Goal: Task Accomplishment & Management: Use online tool/utility

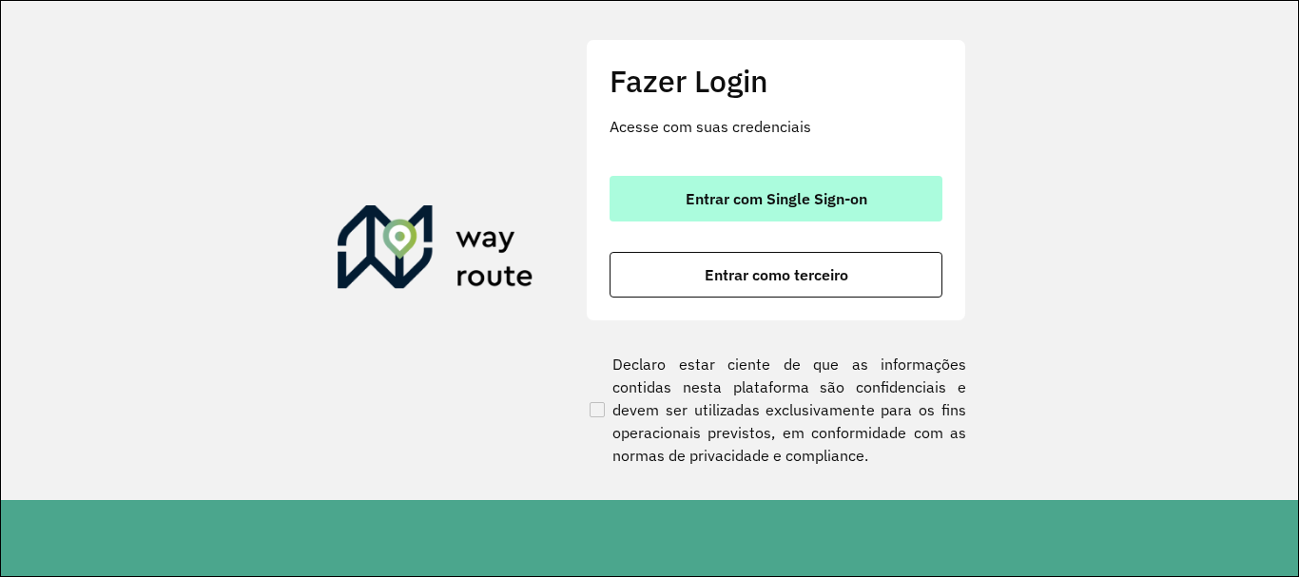
click at [777, 206] on span "Entrar com Single Sign-on" at bounding box center [777, 198] width 182 height 15
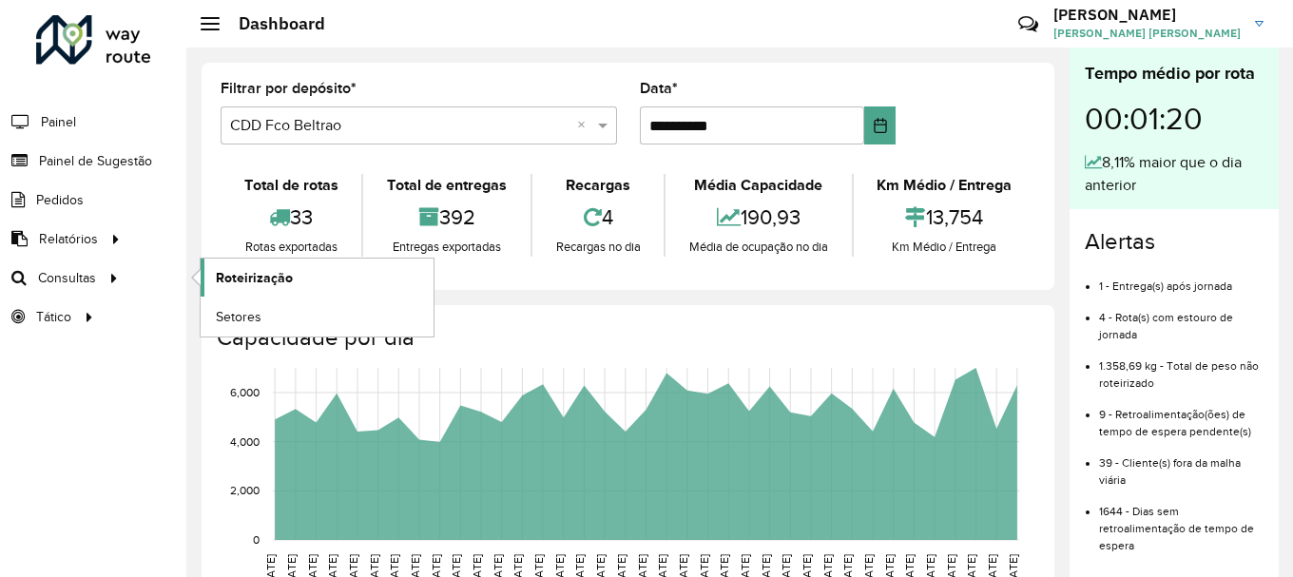
click at [249, 266] on link "Roteirização" at bounding box center [317, 278] width 233 height 38
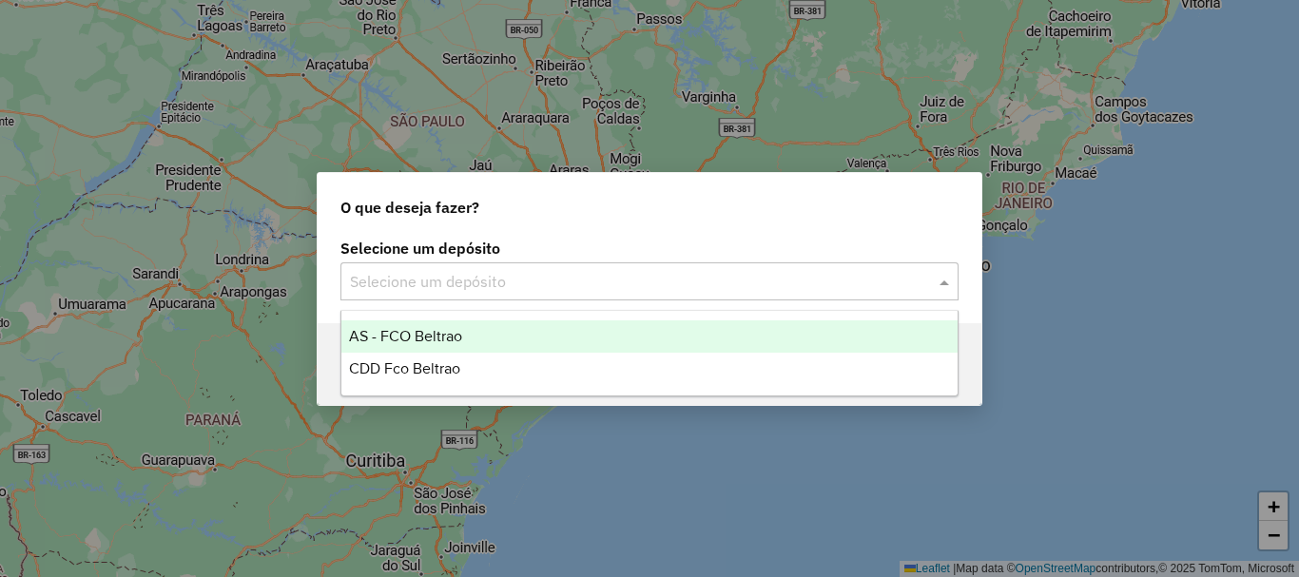
click at [442, 273] on input "text" at bounding box center [630, 282] width 561 height 23
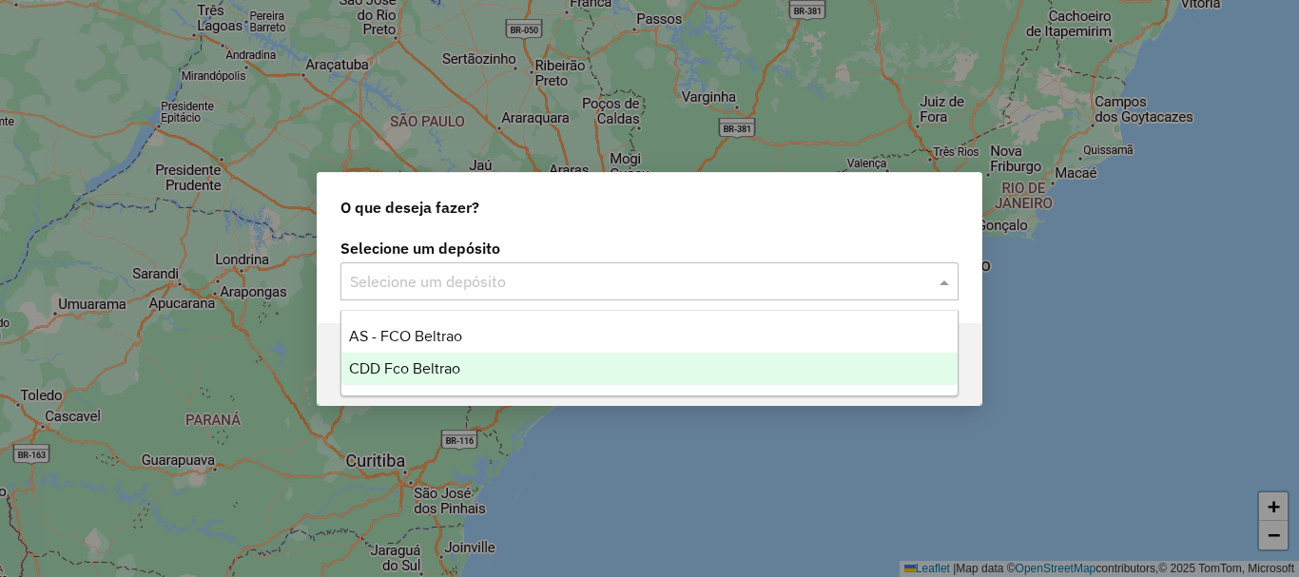
click at [419, 355] on div "CDD Fco Beltrao" at bounding box center [649, 369] width 616 height 32
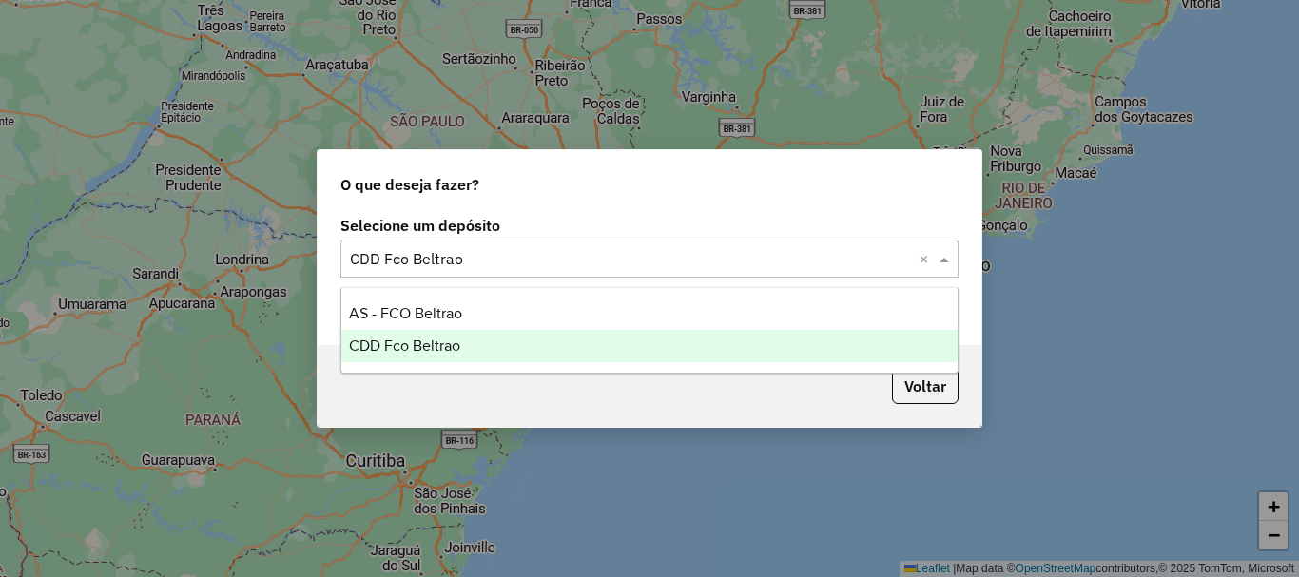
click at [563, 259] on input "text" at bounding box center [630, 259] width 561 height 23
click at [466, 343] on div "CDD Fco Beltrao" at bounding box center [649, 346] width 616 height 32
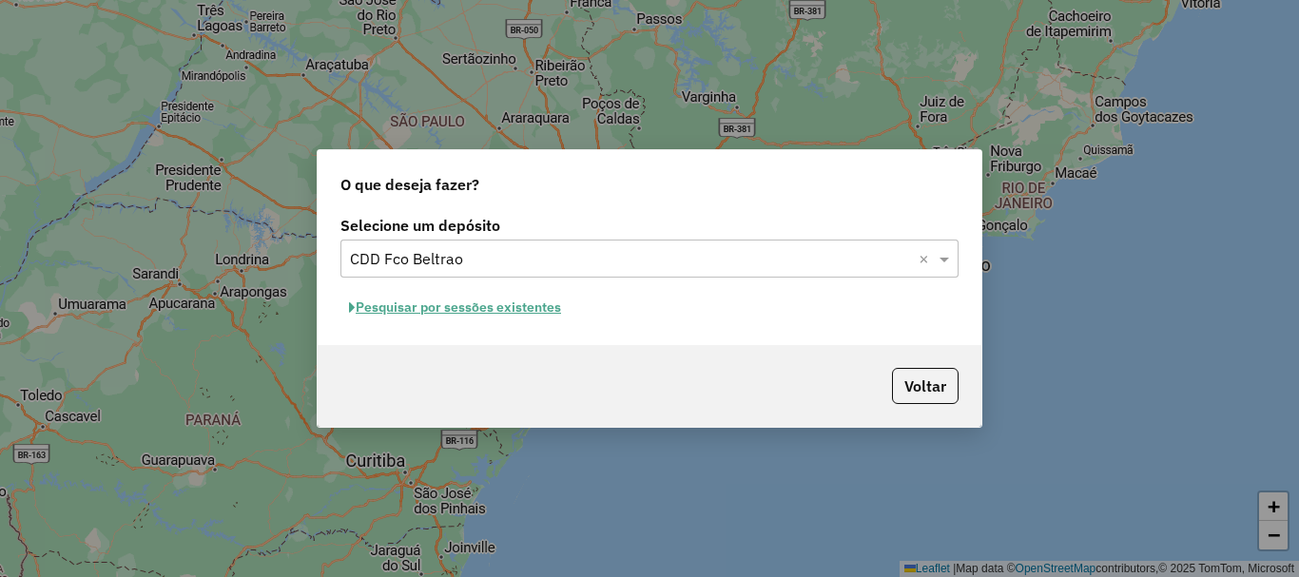
click at [438, 295] on button "Pesquisar por sessões existentes" at bounding box center [454, 307] width 229 height 29
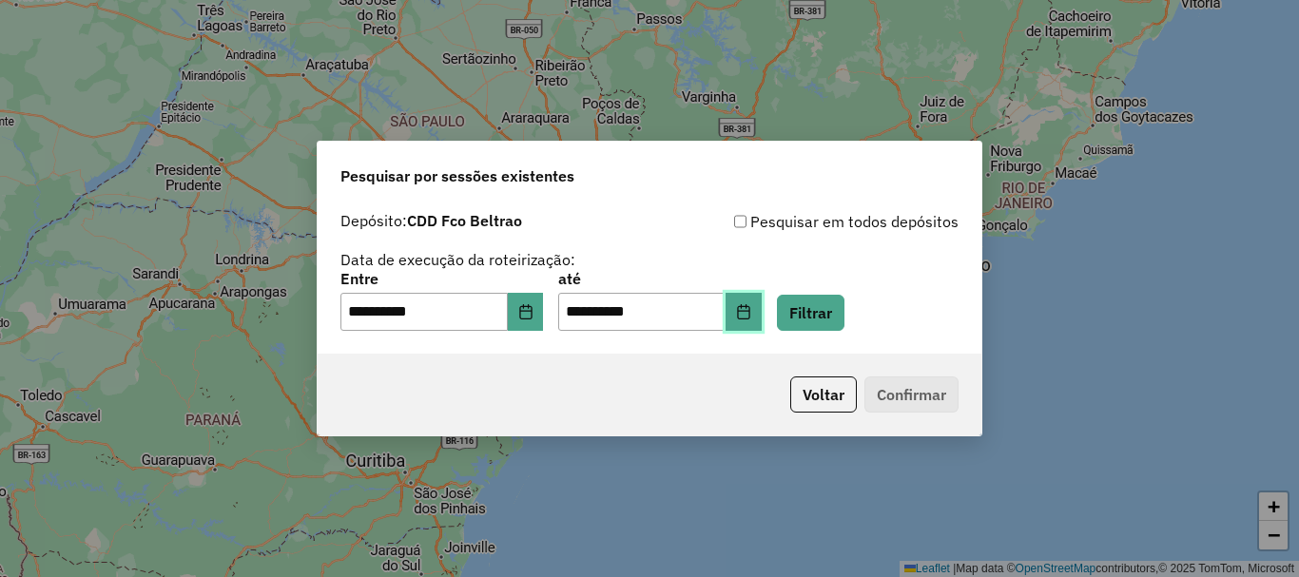
click at [751, 310] on icon "Choose Date" at bounding box center [743, 311] width 15 height 15
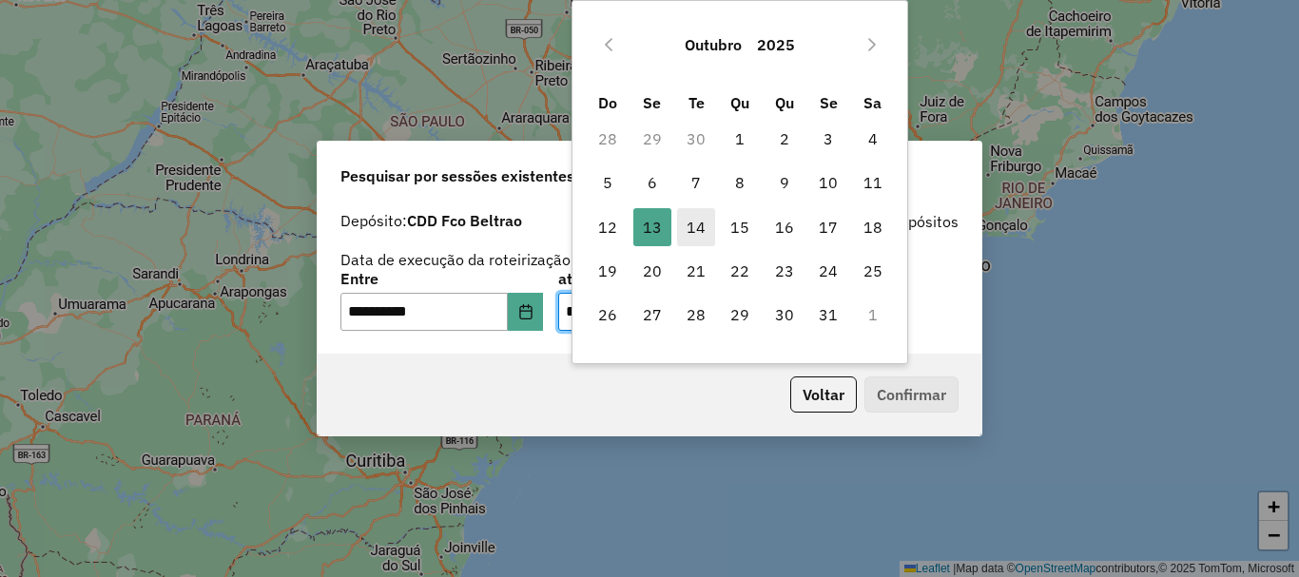
click at [697, 225] on span "14" at bounding box center [696, 227] width 38 height 38
type input "**********"
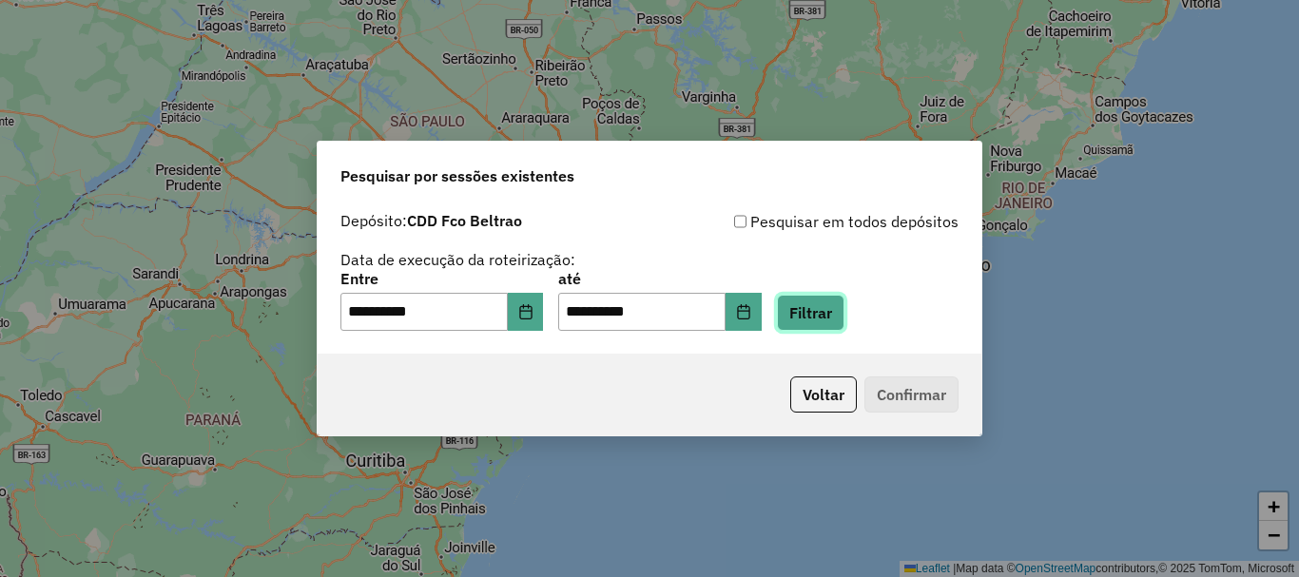
click at [844, 316] on button "Filtrar" at bounding box center [811, 313] width 68 height 36
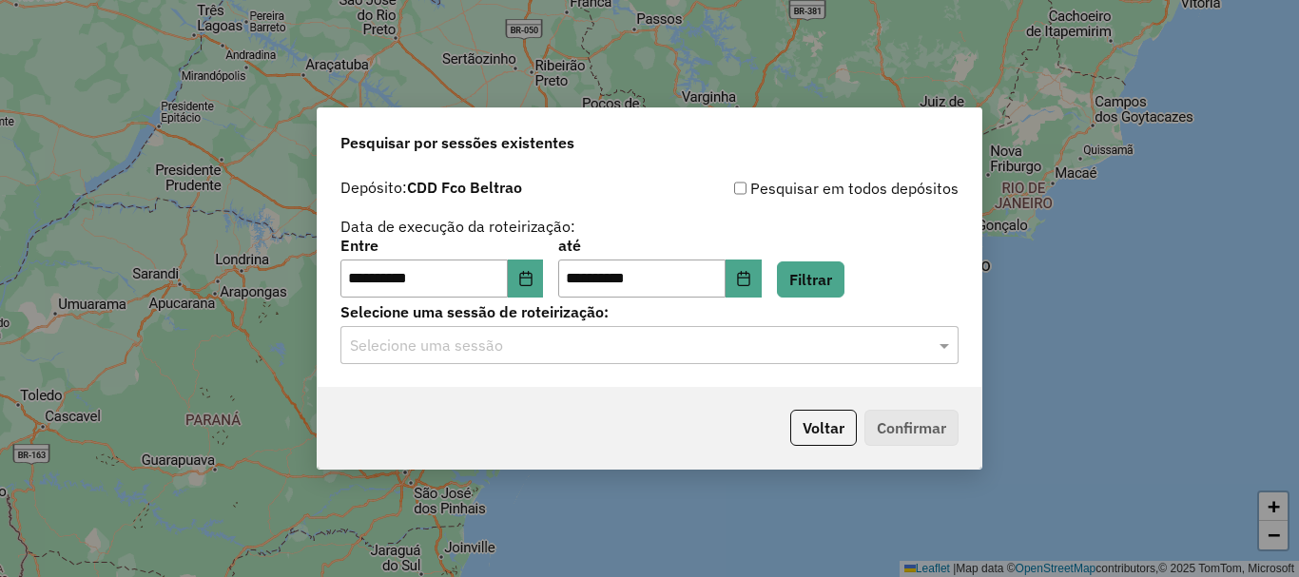
click at [503, 339] on input "text" at bounding box center [630, 346] width 561 height 23
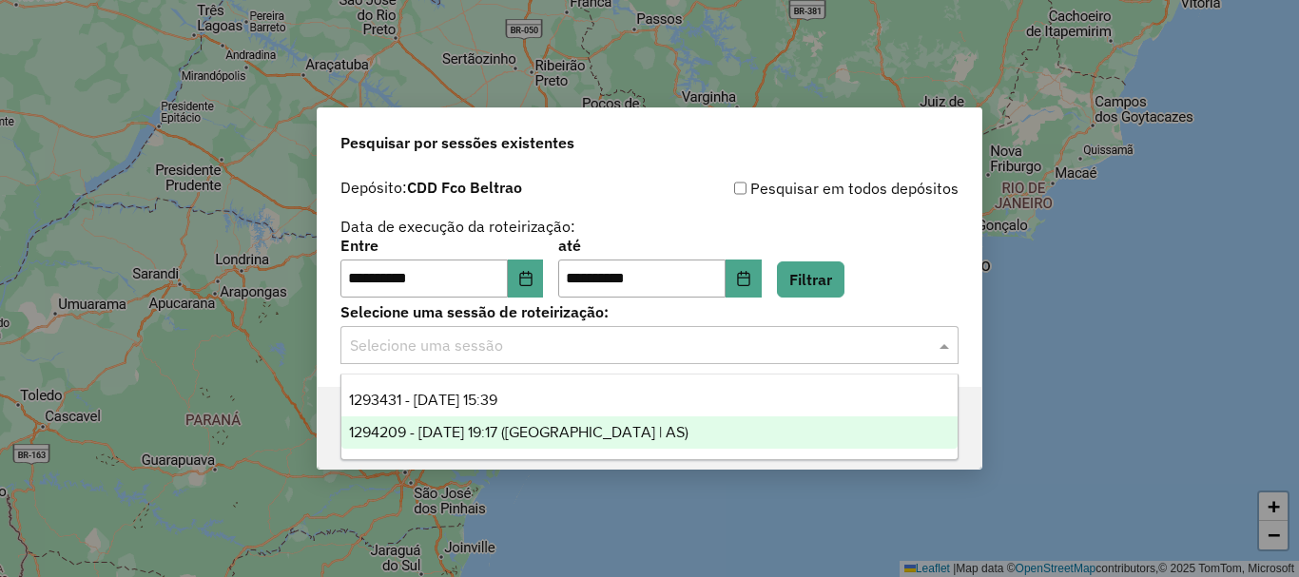
click at [544, 436] on span "1294209 - 14/10/2025 19:17 (Rota | AS)" at bounding box center [518, 432] width 339 height 16
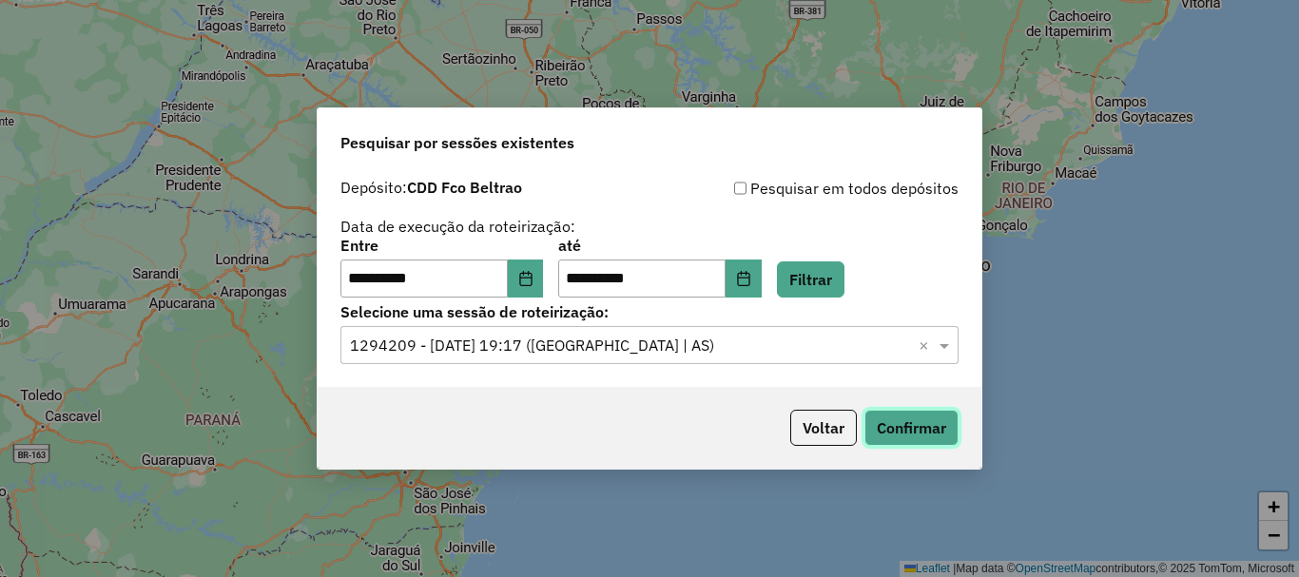
click at [911, 429] on button "Confirmar" at bounding box center [911, 428] width 94 height 36
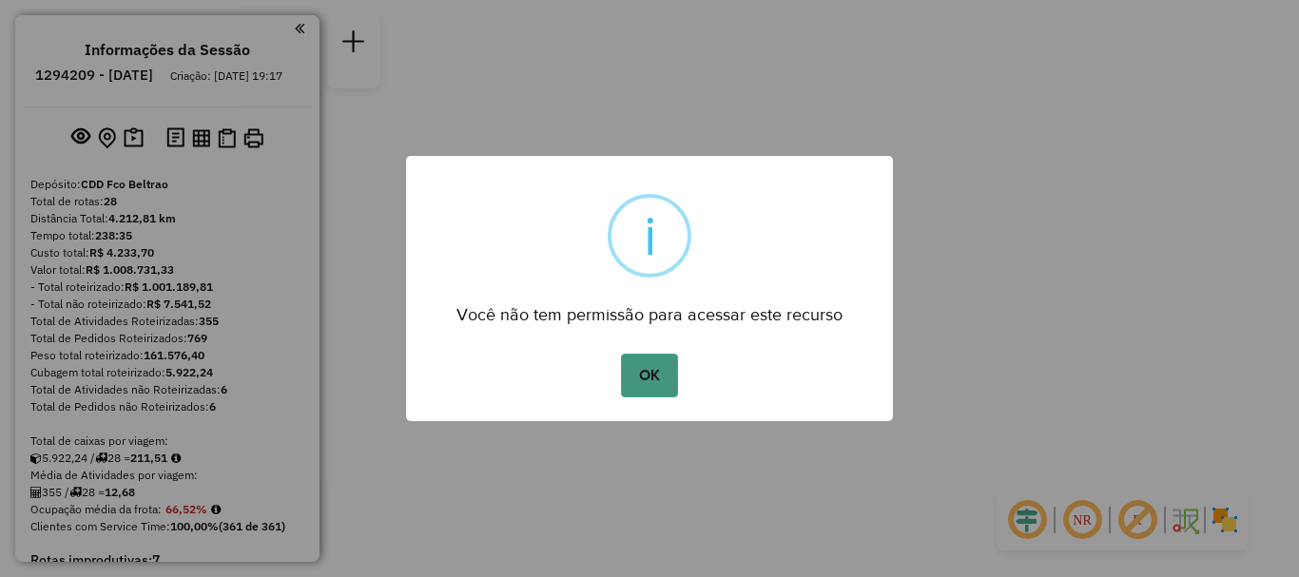
click at [638, 364] on button "OK" at bounding box center [649, 376] width 56 height 44
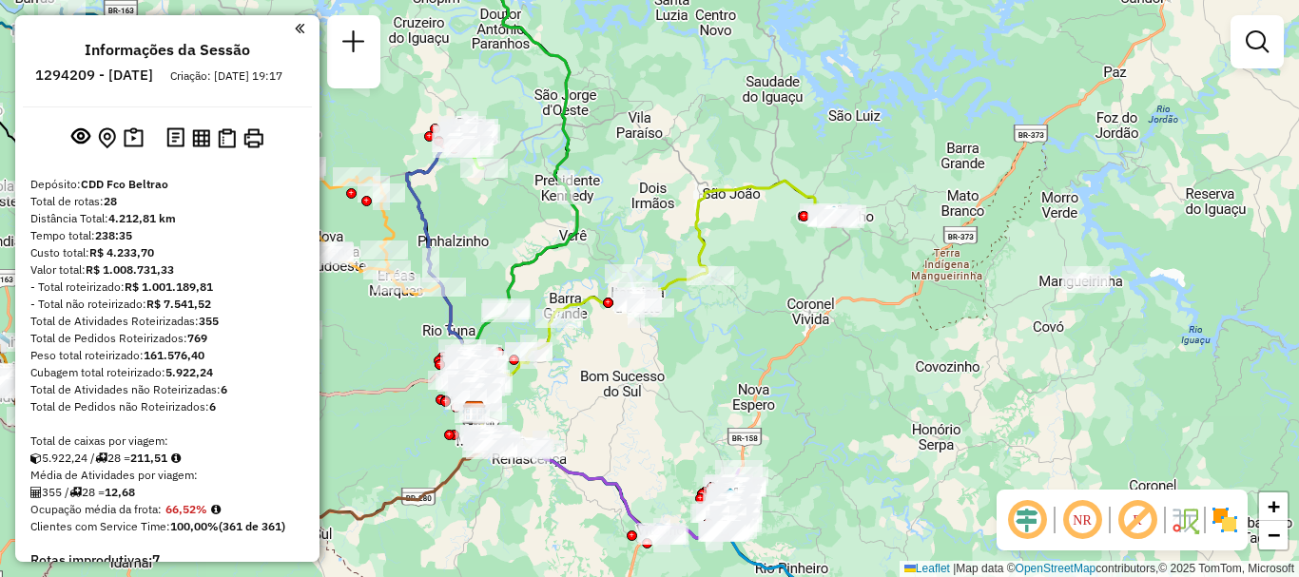
drag, startPoint x: 640, startPoint y: 133, endPoint x: 591, endPoint y: 164, distance: 57.8
click at [591, 164] on div "Janela de atendimento Grade de atendimento Capacidade Transportadoras Veículos …" at bounding box center [649, 288] width 1299 height 577
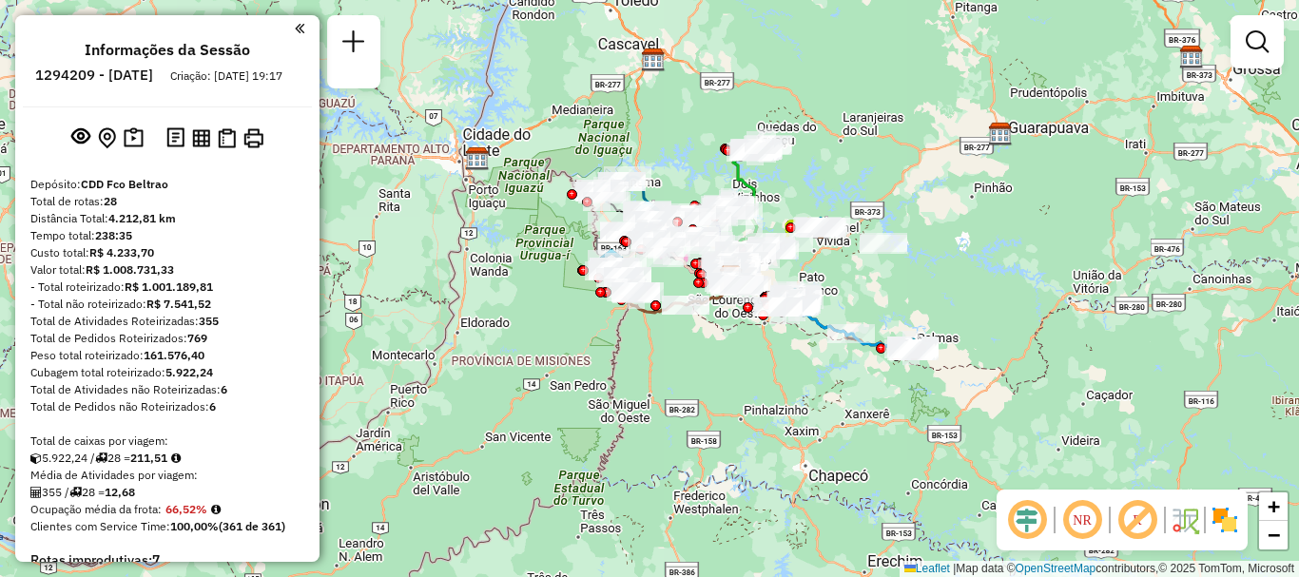
drag, startPoint x: 670, startPoint y: 159, endPoint x: 680, endPoint y: 162, distance: 9.9
click at [679, 164] on div "Janela de atendimento Grade de atendimento Capacidade Transportadoras Veículos …" at bounding box center [649, 288] width 1299 height 577
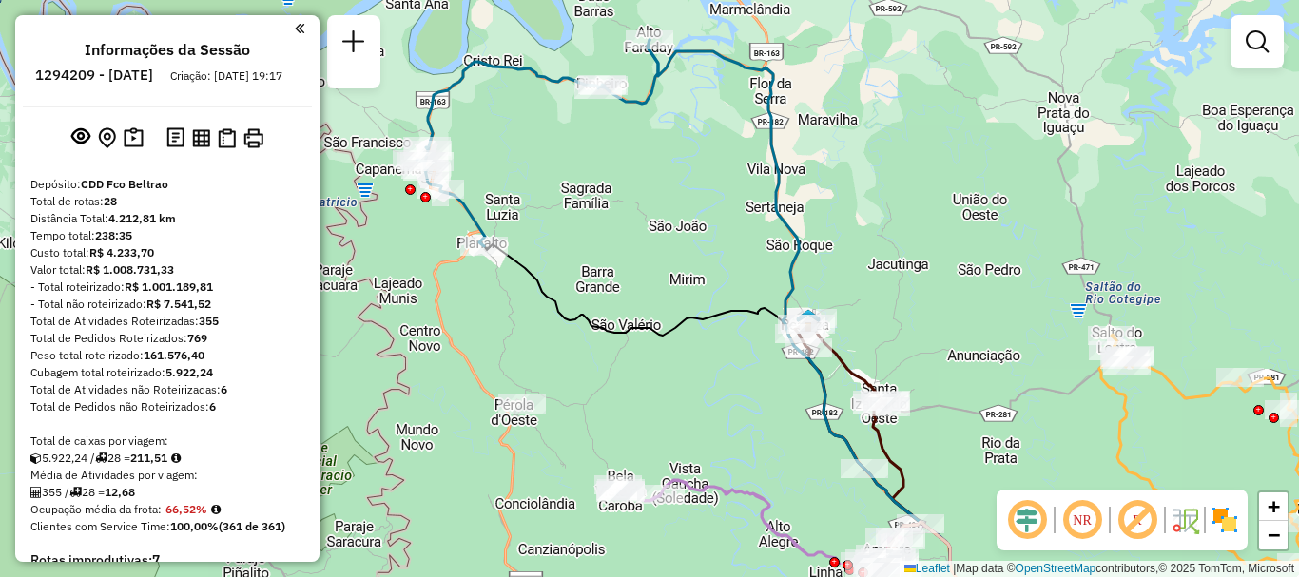
drag, startPoint x: 572, startPoint y: 261, endPoint x: 738, endPoint y: 192, distance: 179.1
click at [739, 190] on div "Janela de atendimento Grade de atendimento Capacidade Transportadoras Veículos …" at bounding box center [649, 288] width 1299 height 577
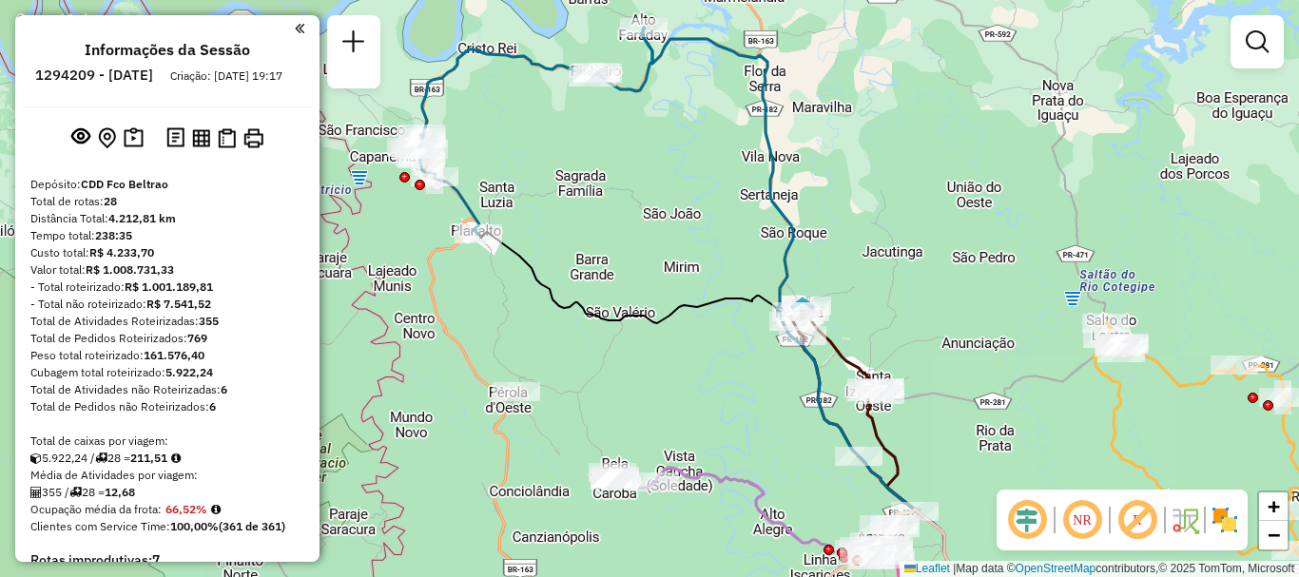
drag, startPoint x: 567, startPoint y: 358, endPoint x: 590, endPoint y: 299, distance: 63.6
click at [590, 299] on div "Janela de atendimento Grade de atendimento Capacidade Transportadoras Veículos …" at bounding box center [649, 288] width 1299 height 577
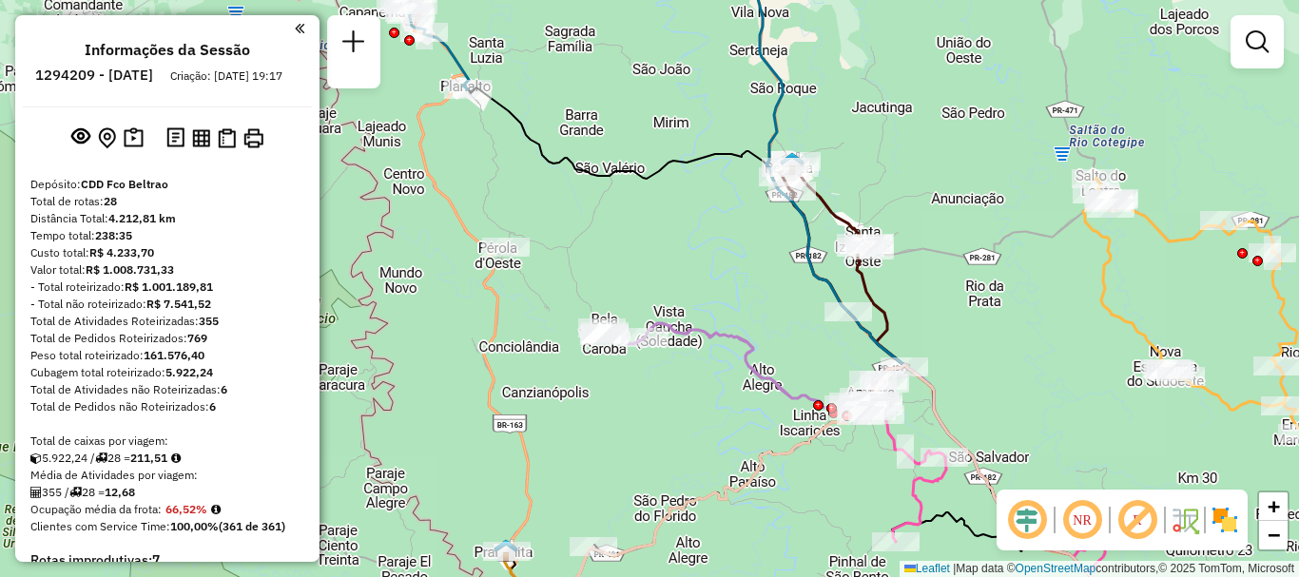
drag, startPoint x: 674, startPoint y: 282, endPoint x: 615, endPoint y: 277, distance: 59.2
click at [615, 277] on div "Janela de atendimento Grade de atendimento Capacidade Transportadoras Veículos …" at bounding box center [649, 288] width 1299 height 577
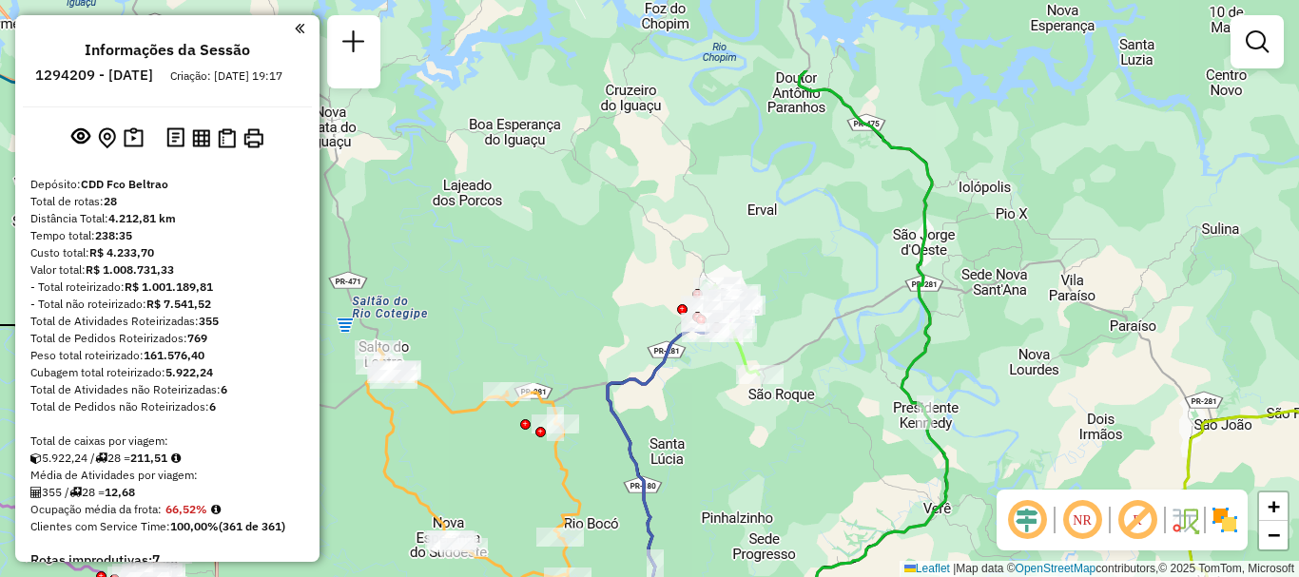
drag, startPoint x: 775, startPoint y: 145, endPoint x: 759, endPoint y: 277, distance: 132.2
click at [763, 279] on div "Janela de atendimento Grade de atendimento Capacidade Transportadoras Veículos …" at bounding box center [649, 288] width 1299 height 577
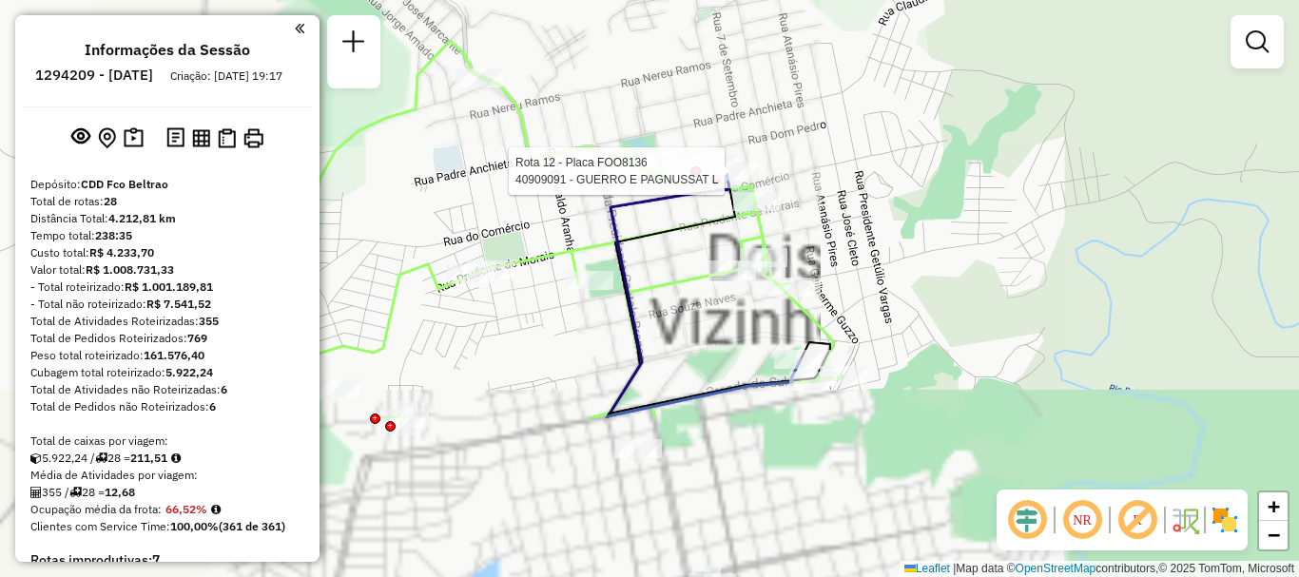
drag, startPoint x: 761, startPoint y: 405, endPoint x: 776, endPoint y: 116, distance: 289.5
click at [776, 117] on div "Rota 12 - Placa FOO8136 40909091 - GUERRO E PAGNUSSAT L Janela de atendimento G…" at bounding box center [649, 288] width 1299 height 577
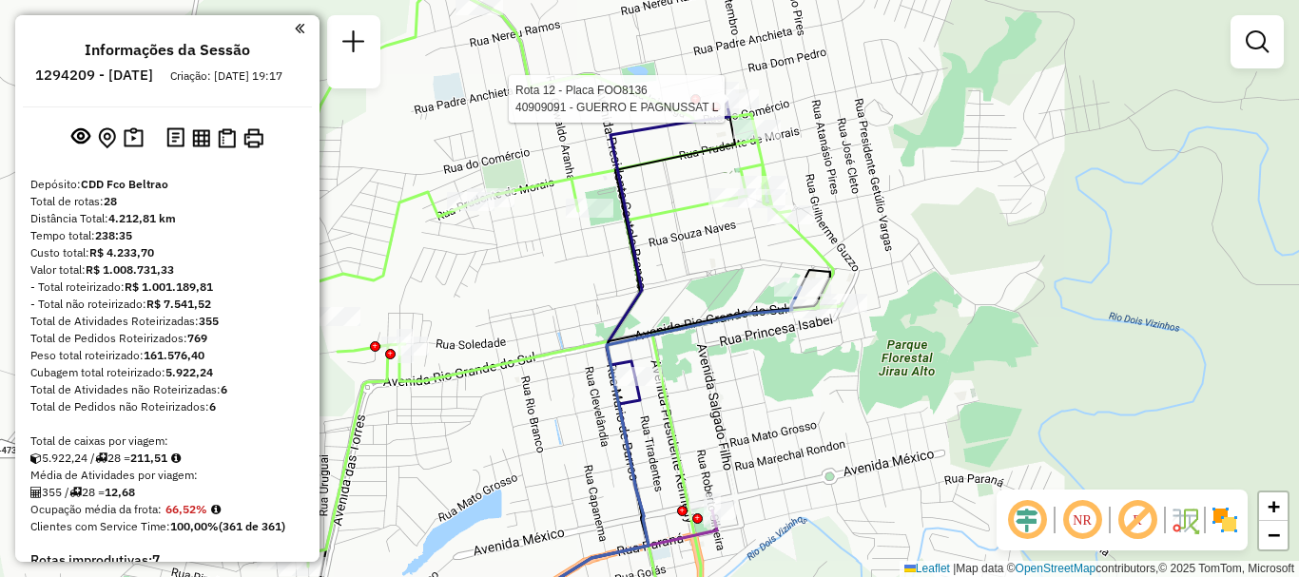
click at [629, 237] on icon at bounding box center [668, 239] width 123 height 278
select select "**********"
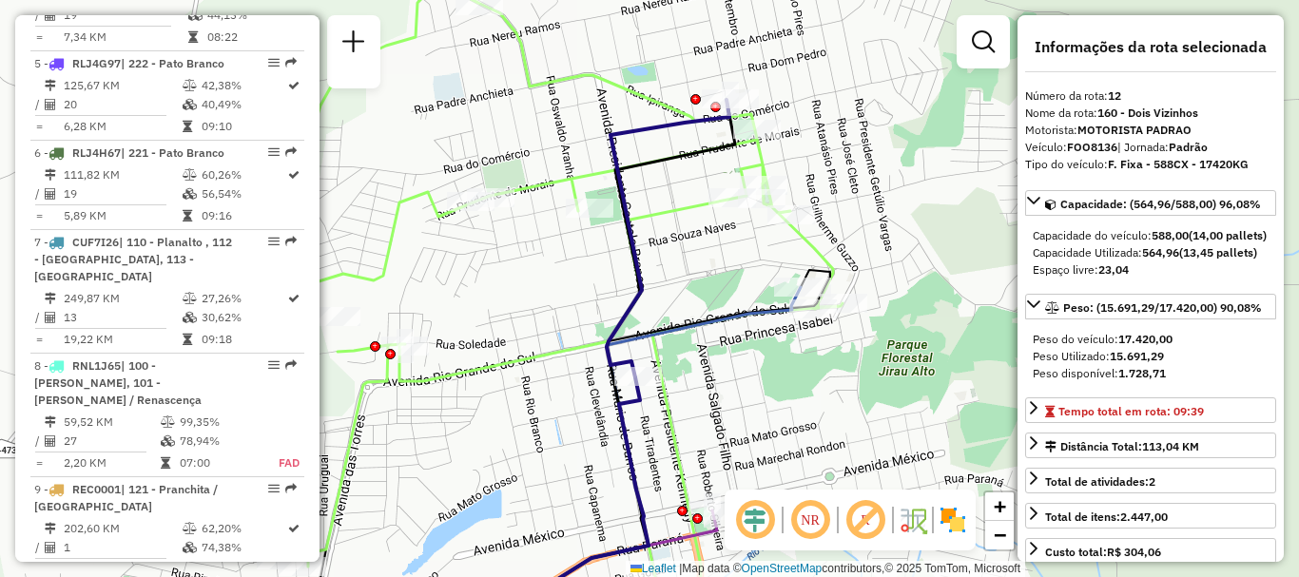
scroll to position [1917, 0]
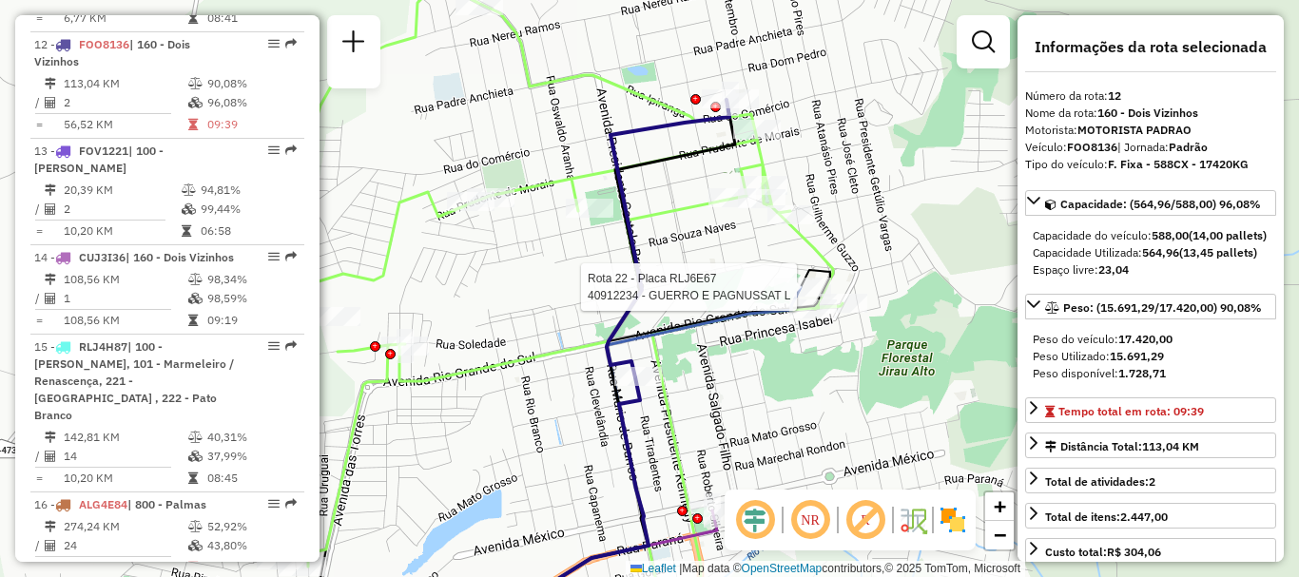
click at [784, 297] on div at bounding box center [802, 287] width 57 height 19
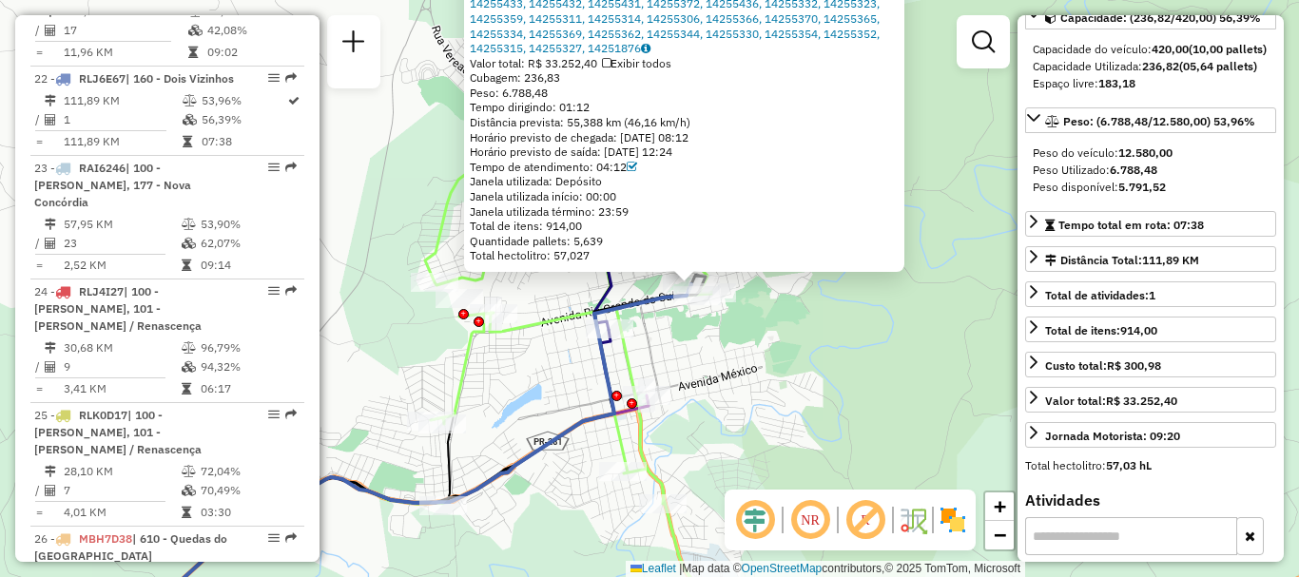
scroll to position [0, 0]
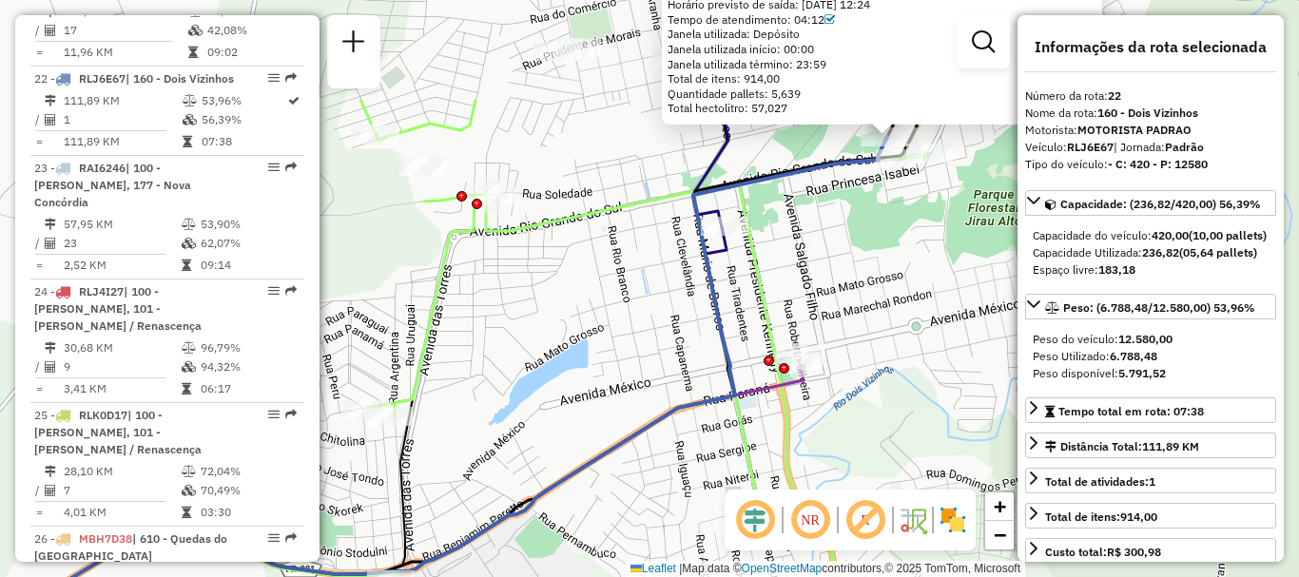
drag, startPoint x: 627, startPoint y: 156, endPoint x: 651, endPoint y: 291, distance: 137.3
click at [650, 299] on div "40912234 - GUERRO E PAGNUSSAT L Tipo de cliente: 1 - AS (A) Endereço: RUA TRAVE…" at bounding box center [649, 288] width 1299 height 577
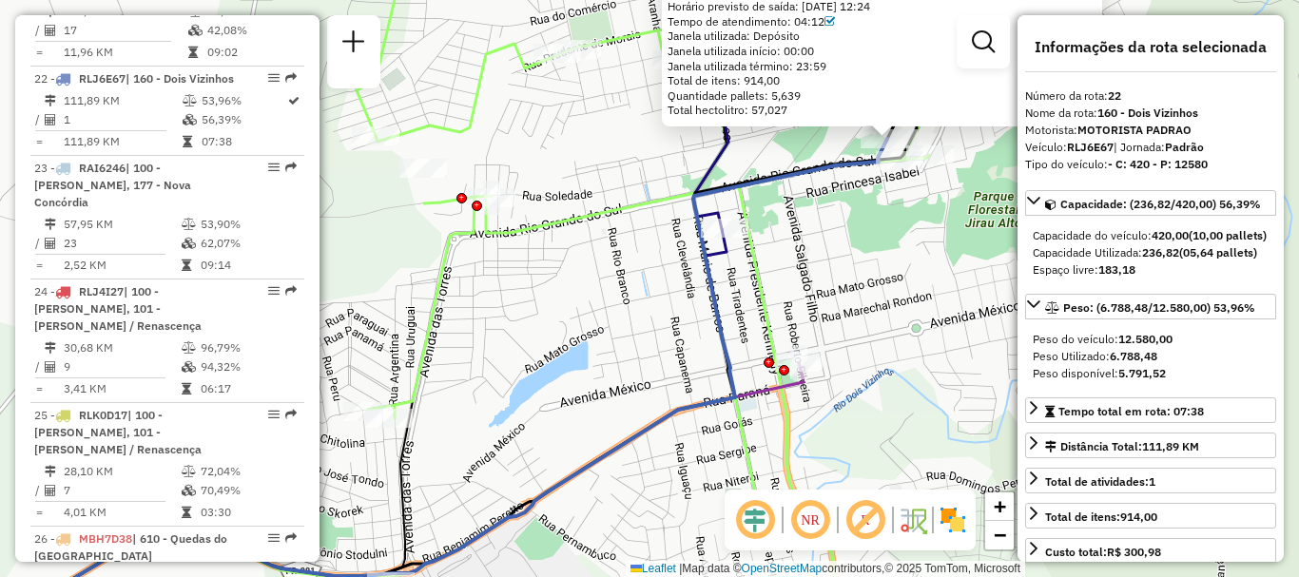
click at [652, 210] on icon at bounding box center [643, 288] width 572 height 692
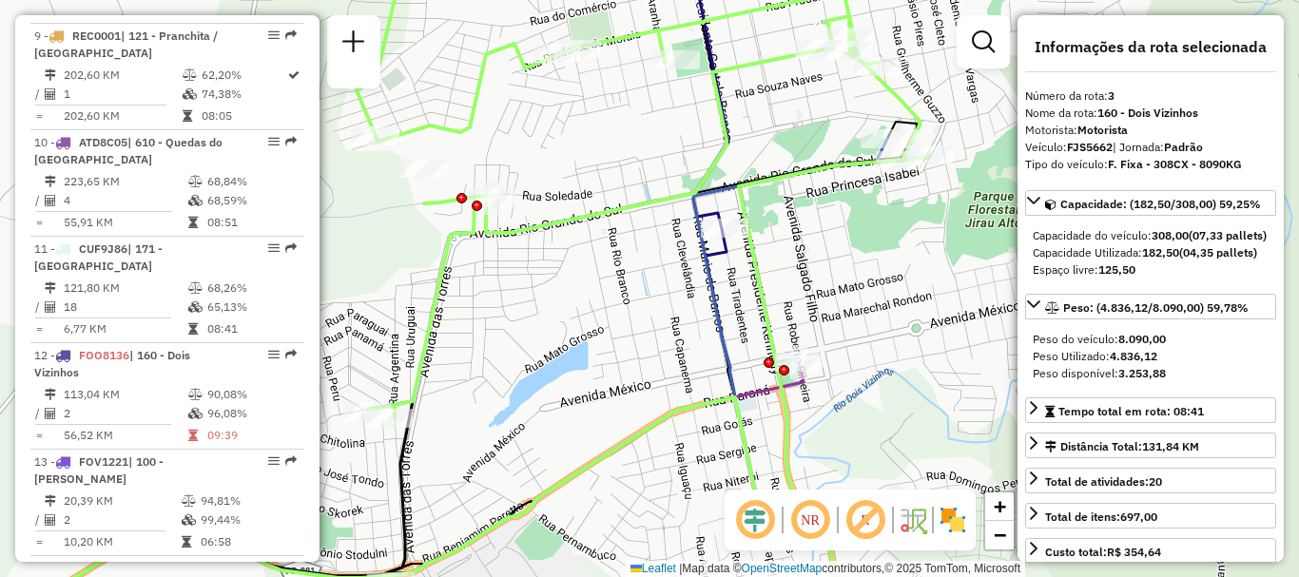
scroll to position [993, 0]
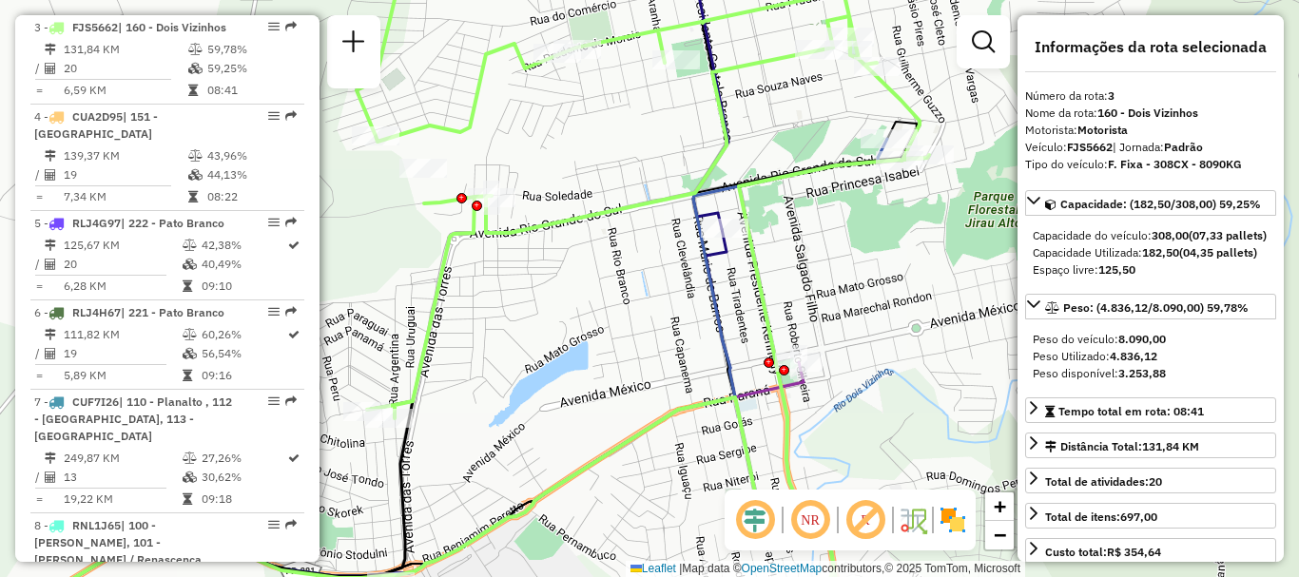
click at [633, 197] on icon at bounding box center [643, 288] width 572 height 692
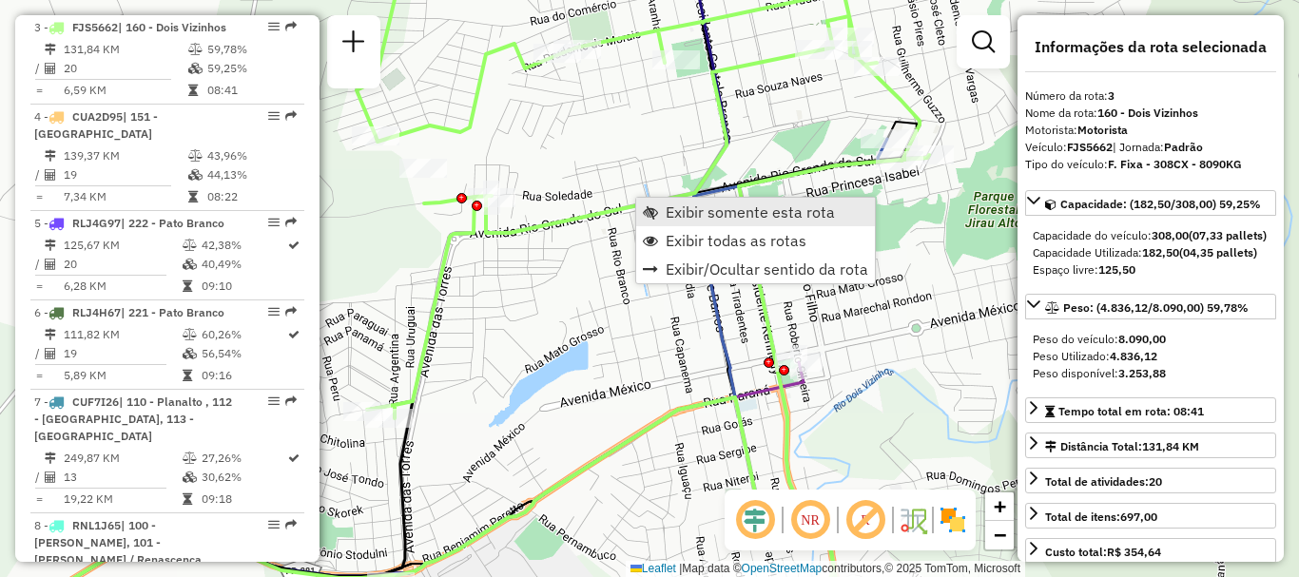
click at [710, 214] on span "Exibir somente esta rota" at bounding box center [750, 211] width 169 height 15
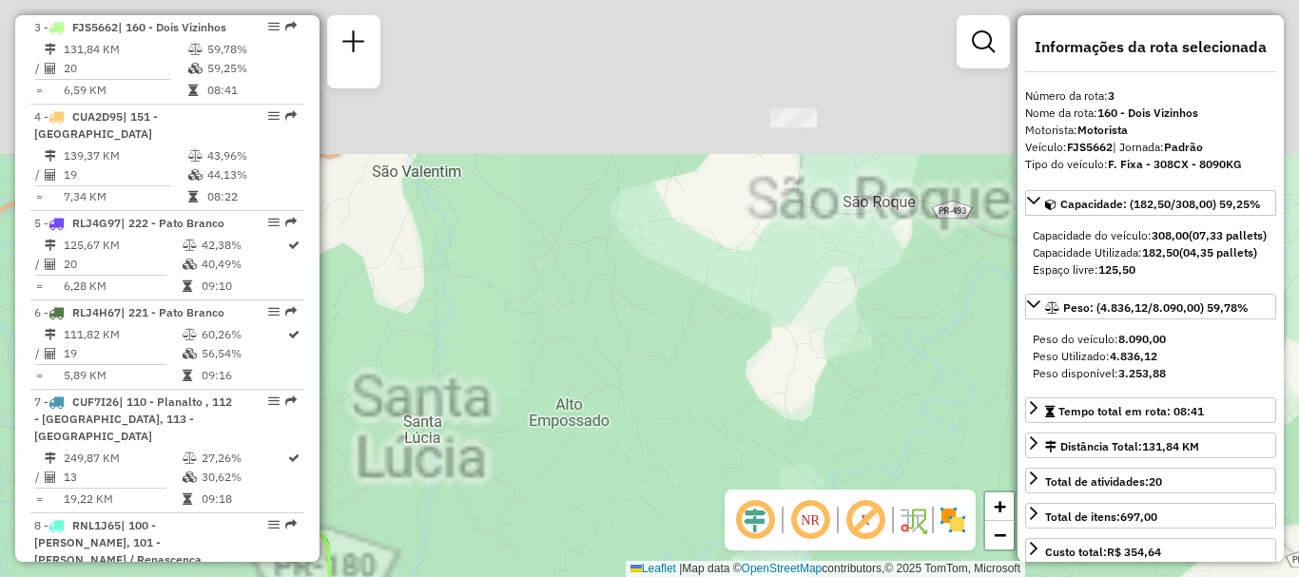
drag, startPoint x: 689, startPoint y: 214, endPoint x: 697, endPoint y: 361, distance: 147.6
click at [698, 361] on div "Janela de atendimento Grade de atendimento Capacidade Transportadoras Veículos …" at bounding box center [649, 288] width 1299 height 577
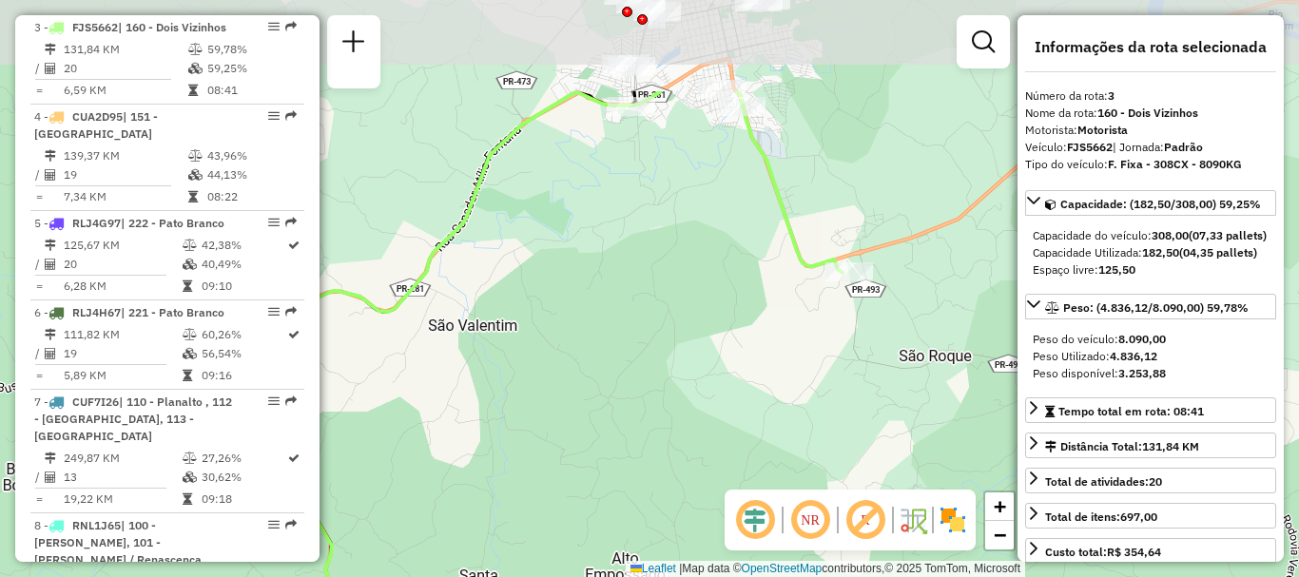
drag, startPoint x: 683, startPoint y: 245, endPoint x: 711, endPoint y: 229, distance: 32.8
click at [692, 320] on div "Janela de atendimento Grade de atendimento Capacidade Transportadoras Veículos …" at bounding box center [649, 288] width 1299 height 577
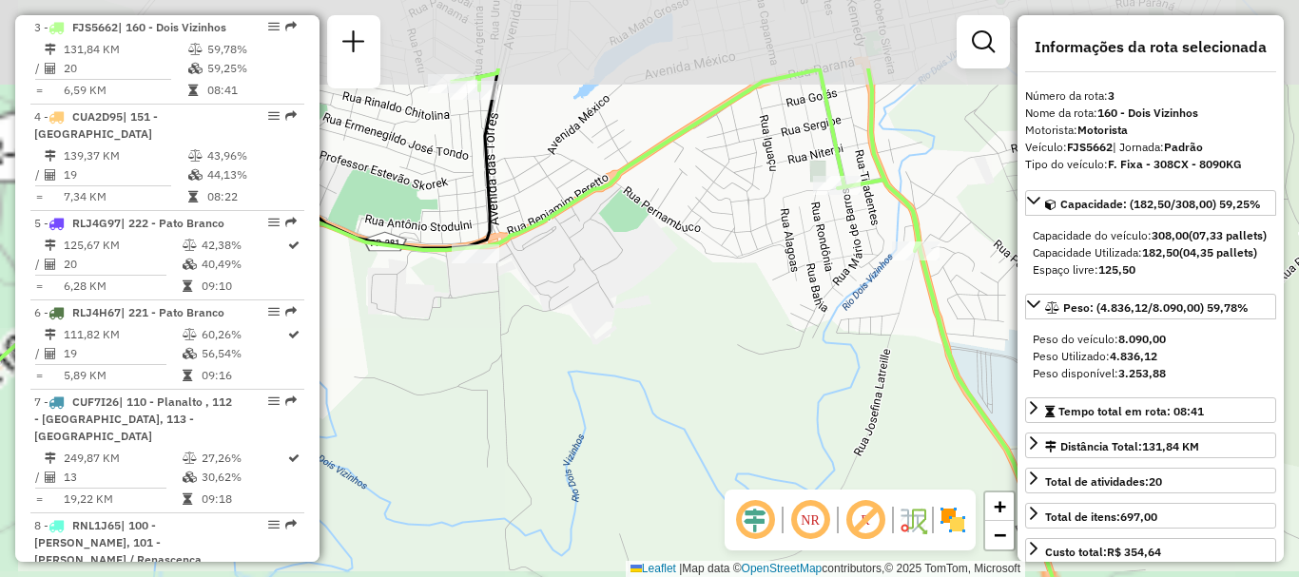
drag, startPoint x: 686, startPoint y: 145, endPoint x: 684, endPoint y: 371, distance: 226.3
click at [684, 372] on div "Janela de atendimento Grade de atendimento Capacidade Transportadoras Veículos …" at bounding box center [649, 288] width 1299 height 577
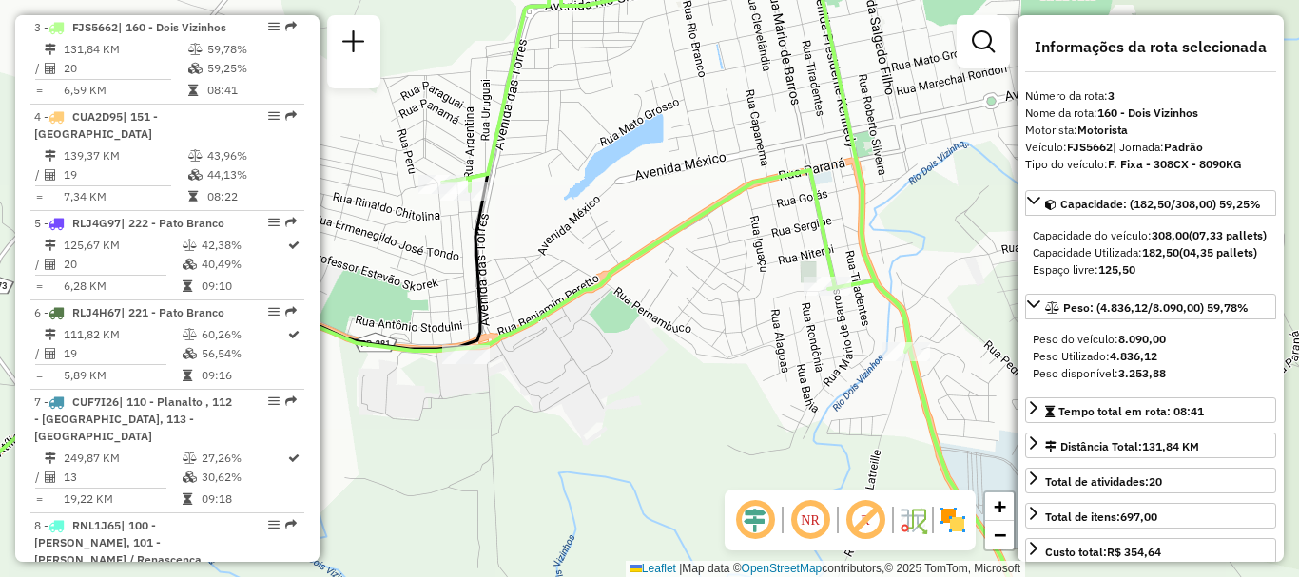
click at [638, 260] on icon at bounding box center [735, 288] width 587 height 692
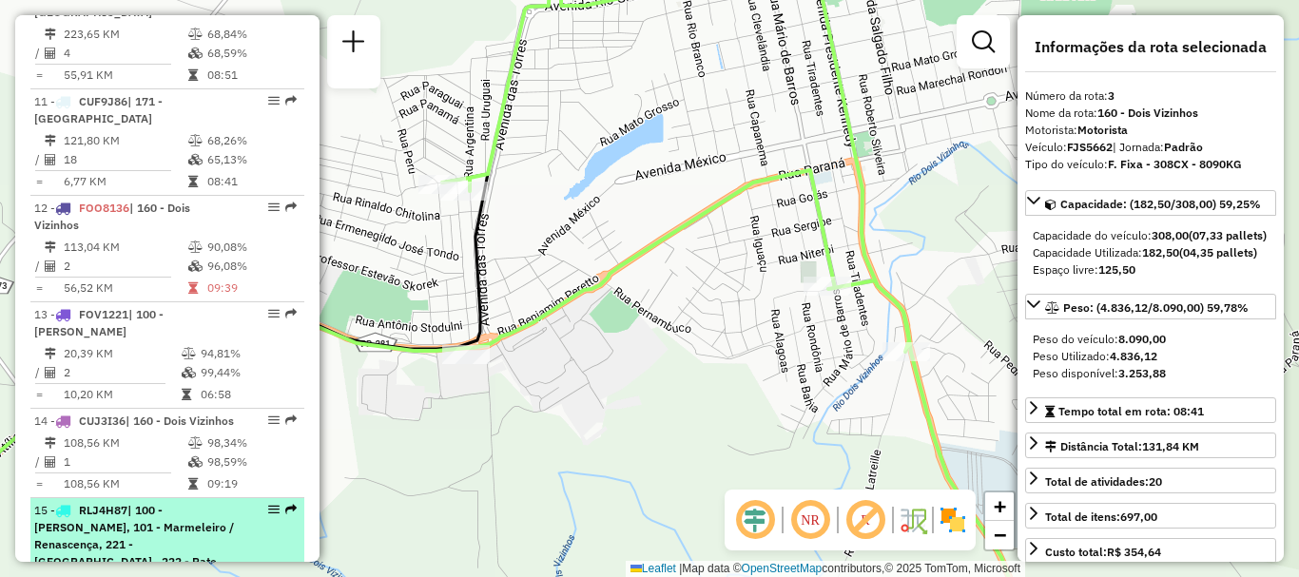
scroll to position [1848, 0]
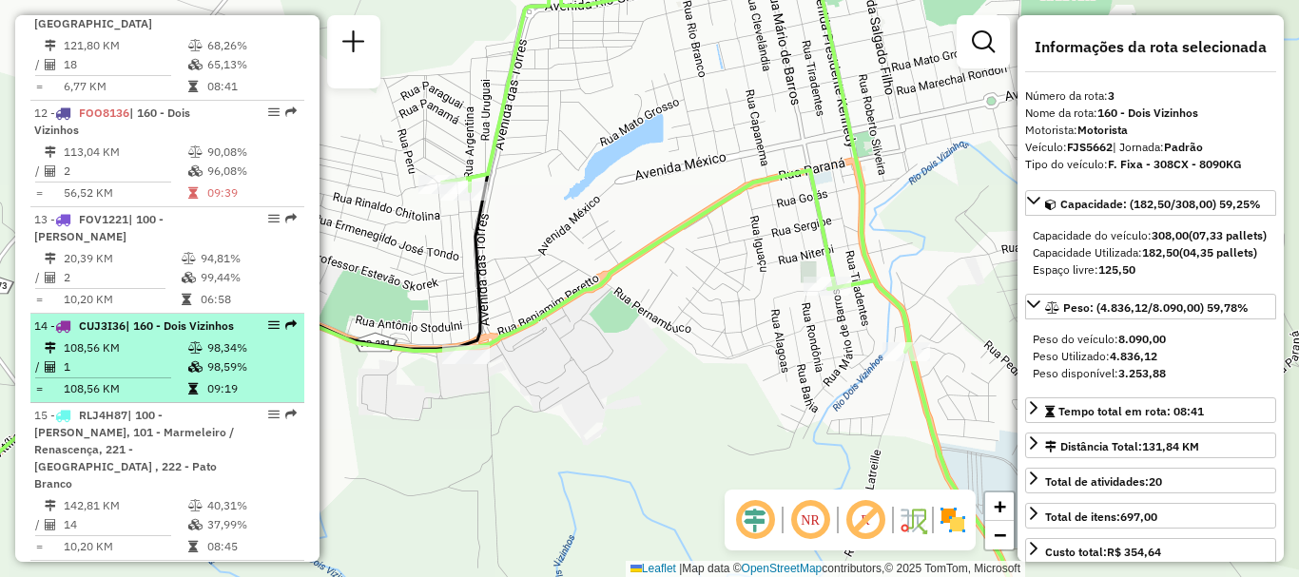
click at [123, 360] on td "1" at bounding box center [125, 367] width 125 height 19
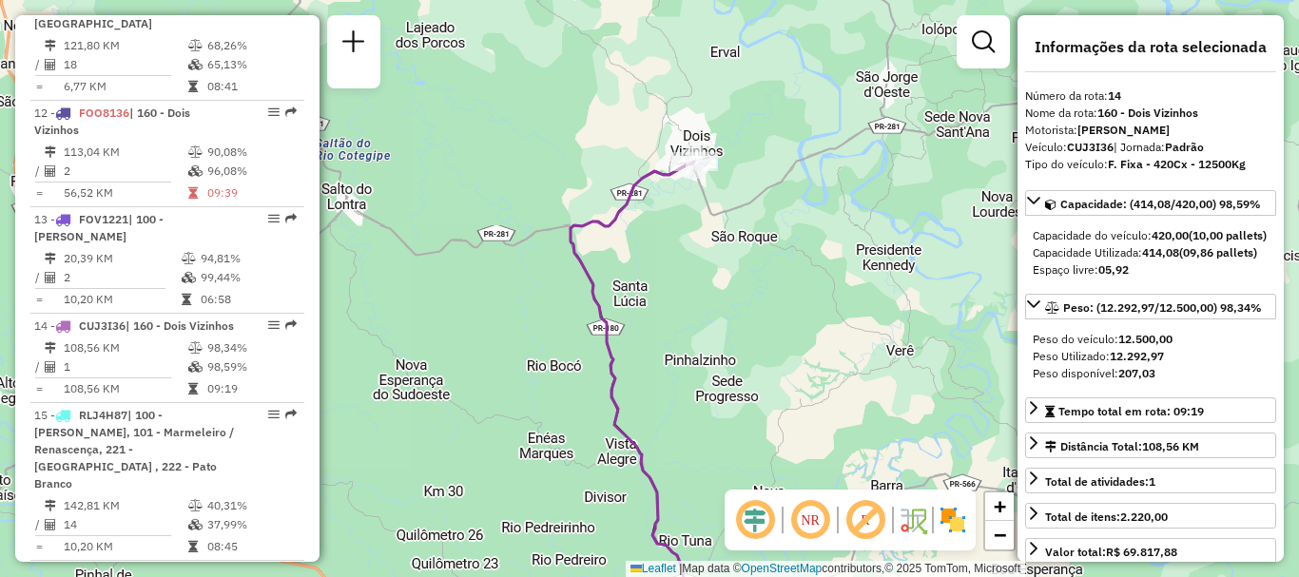
drag, startPoint x: 679, startPoint y: 269, endPoint x: 656, endPoint y: 309, distance: 46.0
click at [664, 361] on div "Janela de atendimento Grade de atendimento Capacidade Transportadoras Veículos …" at bounding box center [649, 288] width 1299 height 577
click at [609, 232] on icon at bounding box center [632, 399] width 124 height 472
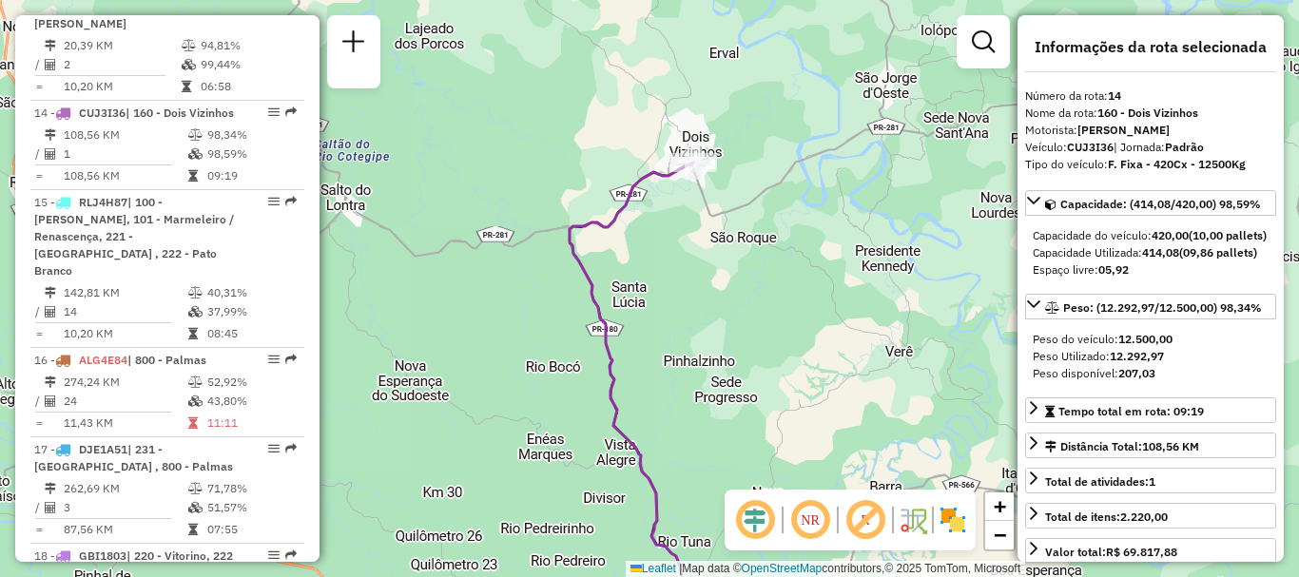
scroll to position [2130, 0]
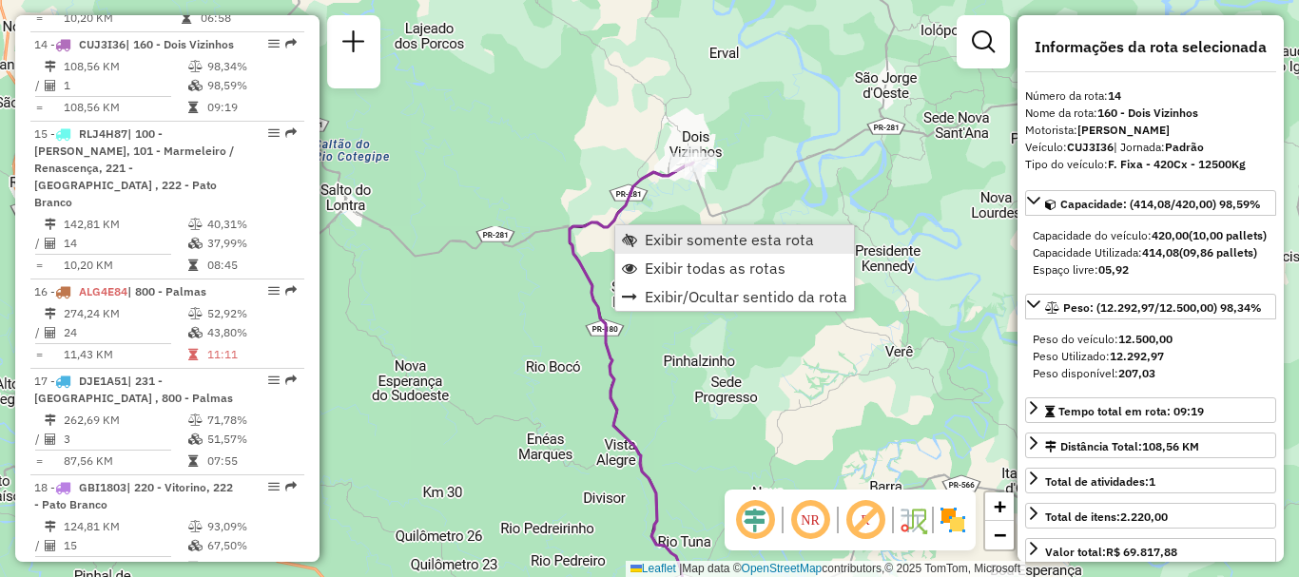
click at [692, 244] on span "Exibir somente esta rota" at bounding box center [729, 239] width 169 height 15
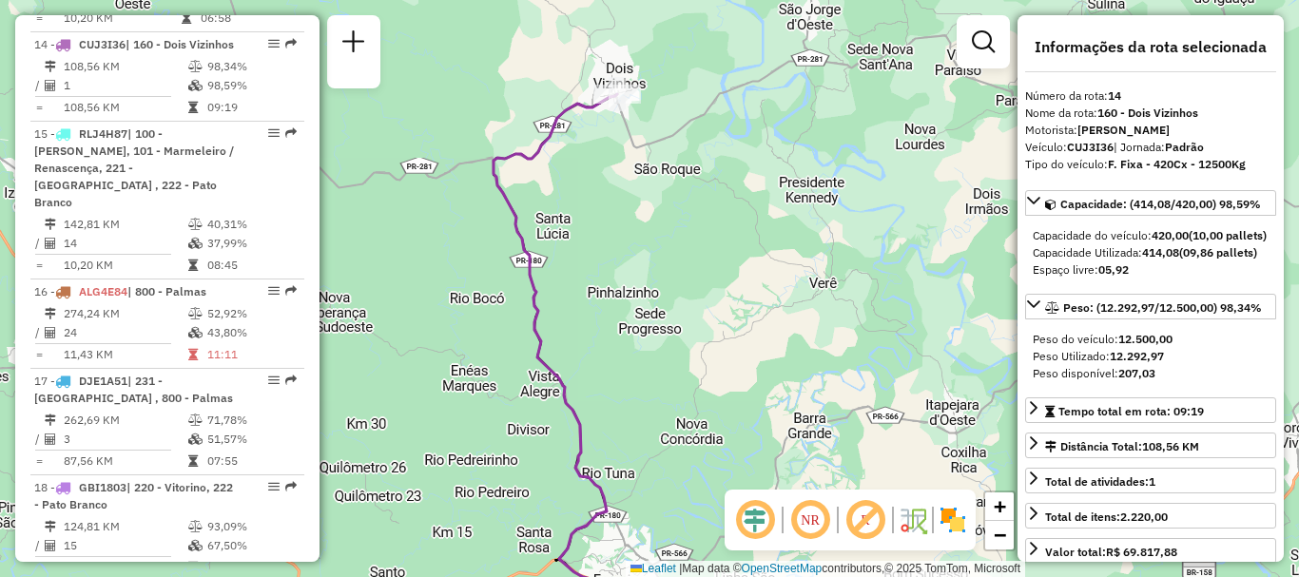
drag, startPoint x: 654, startPoint y: 309, endPoint x: 565, endPoint y: 319, distance: 90.0
click at [565, 319] on div "Janela de atendimento Grade de atendimento Capacidade Transportadoras Veículos …" at bounding box center [649, 288] width 1299 height 577
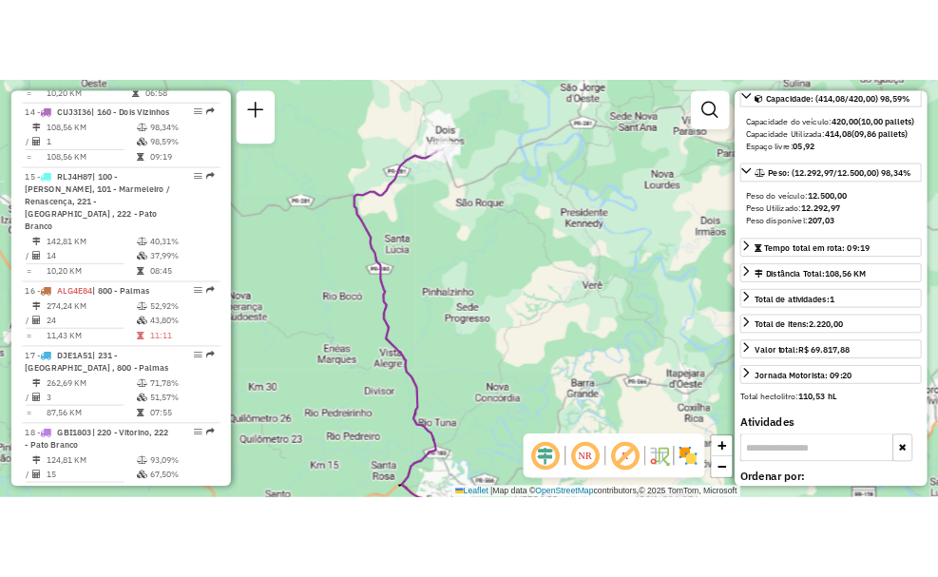
scroll to position [463, 0]
